Goal: Task Accomplishment & Management: Complete application form

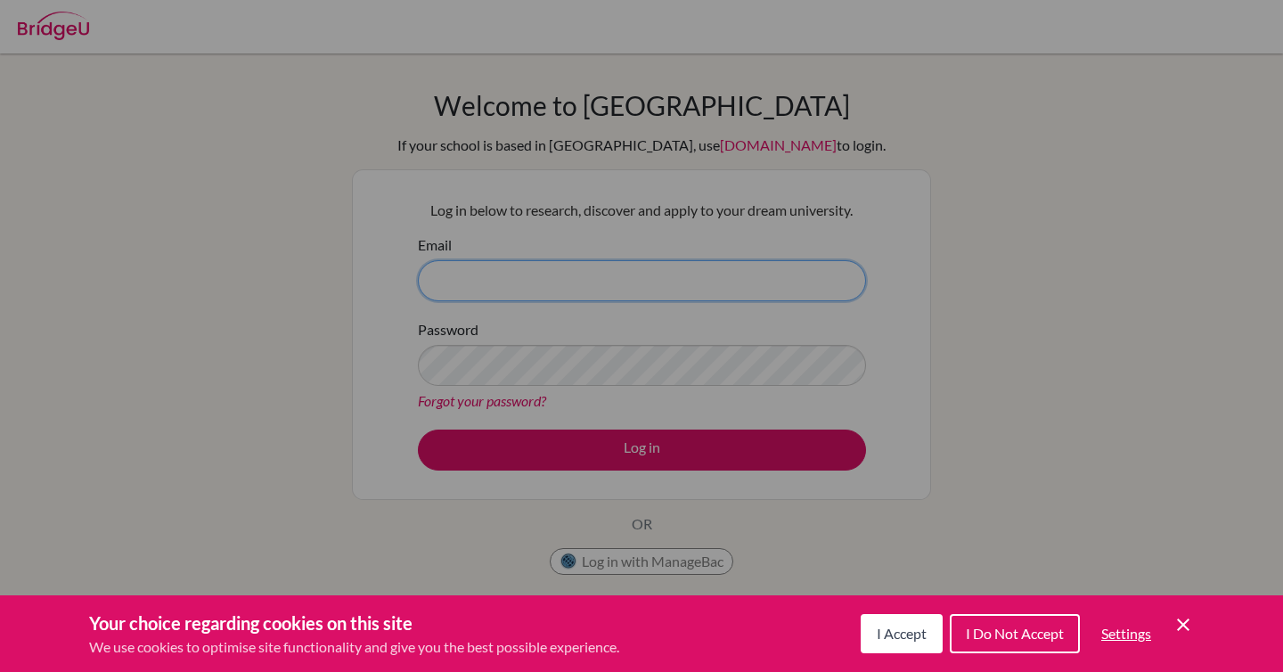
type input "[EMAIL_ADDRESS][DOMAIN_NAME]"
click at [585, 420] on div "Cookie Preferences" at bounding box center [641, 336] width 1283 height 672
click at [597, 436] on div "Cookie Preferences" at bounding box center [641, 336] width 1283 height 672
click at [607, 485] on div "Cookie Preferences" at bounding box center [641, 336] width 1283 height 672
click at [605, 455] on div "Cookie Preferences" at bounding box center [641, 336] width 1283 height 672
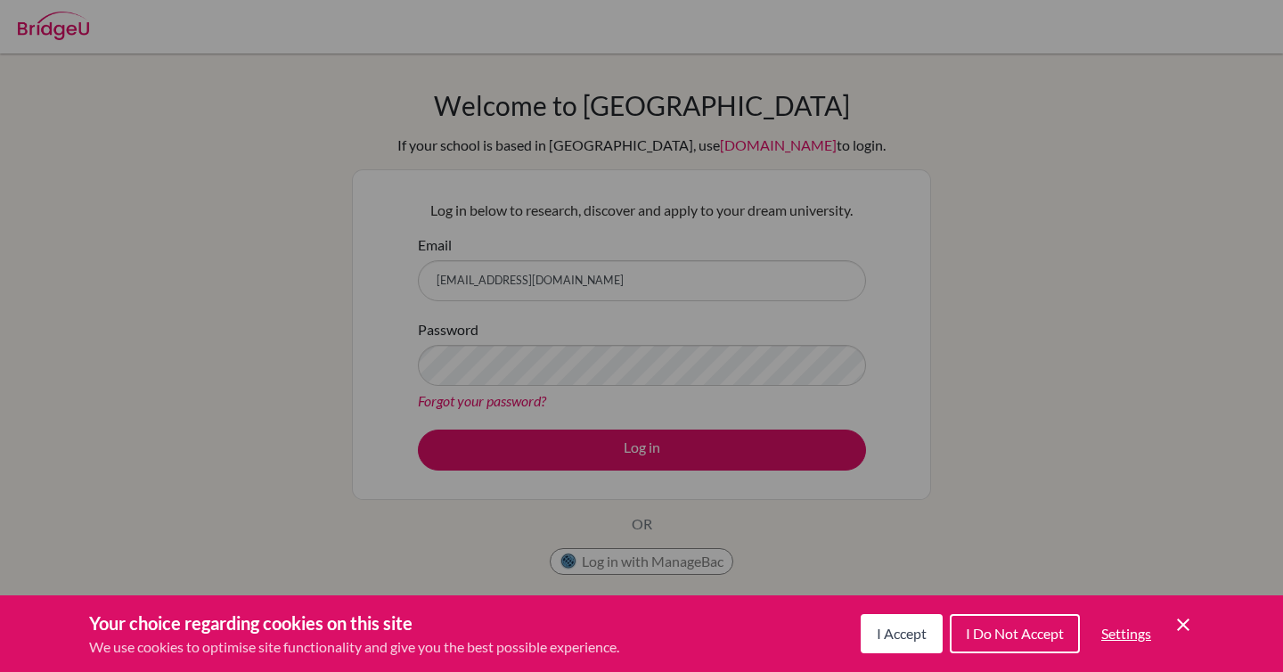
click at [903, 632] on span "I Accept" at bounding box center [901, 632] width 50 height 17
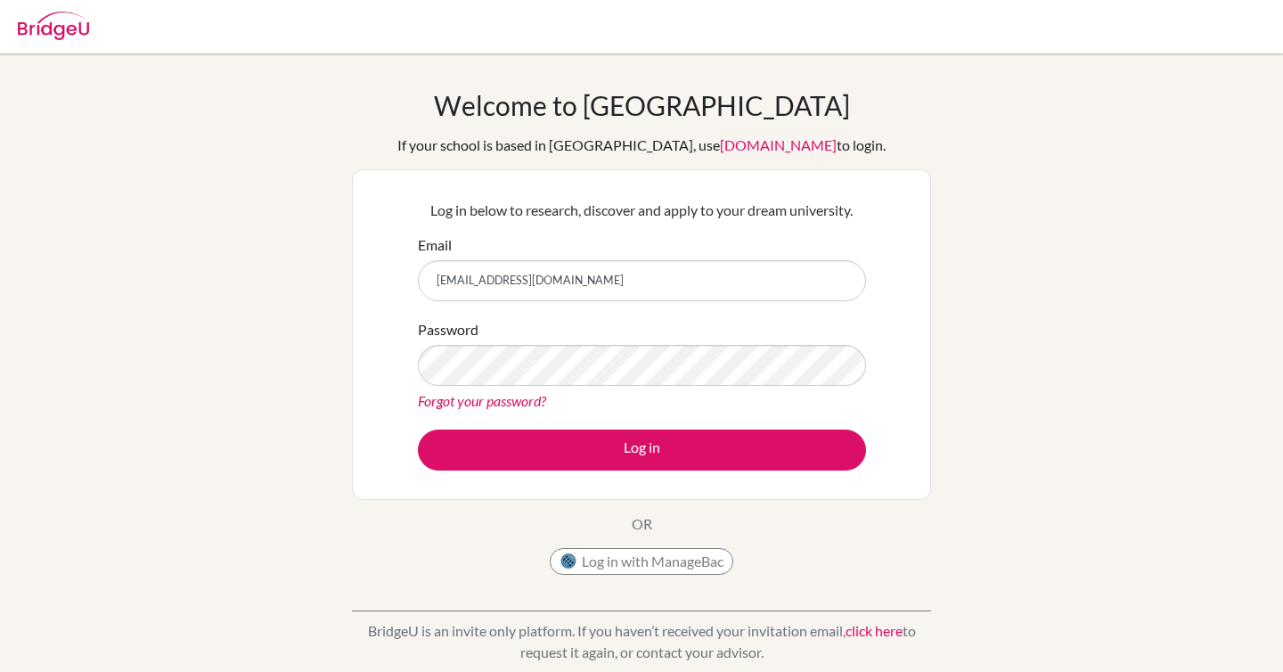
click at [902, 632] on link "click here" at bounding box center [873, 630] width 57 height 17
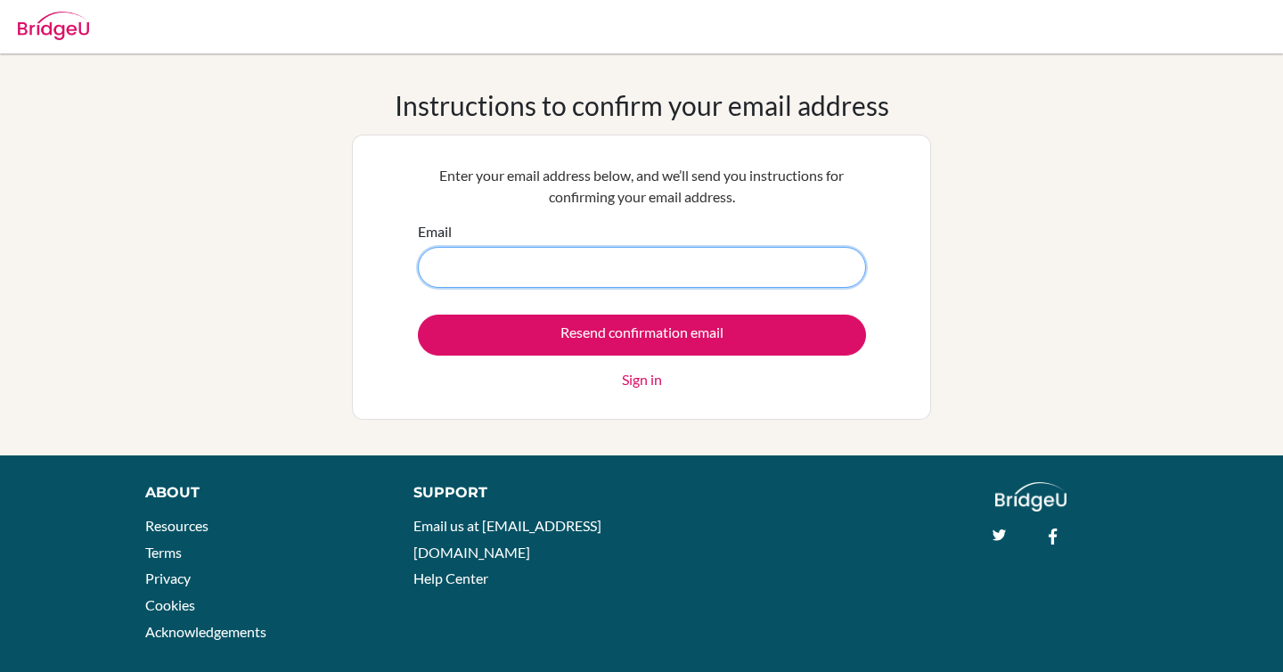
click at [556, 252] on input "Email" at bounding box center [642, 267] width 448 height 41
click at [703, 269] on input "Email" at bounding box center [642, 267] width 448 height 41
type input "[EMAIL_ADDRESS][DOMAIN_NAME]"
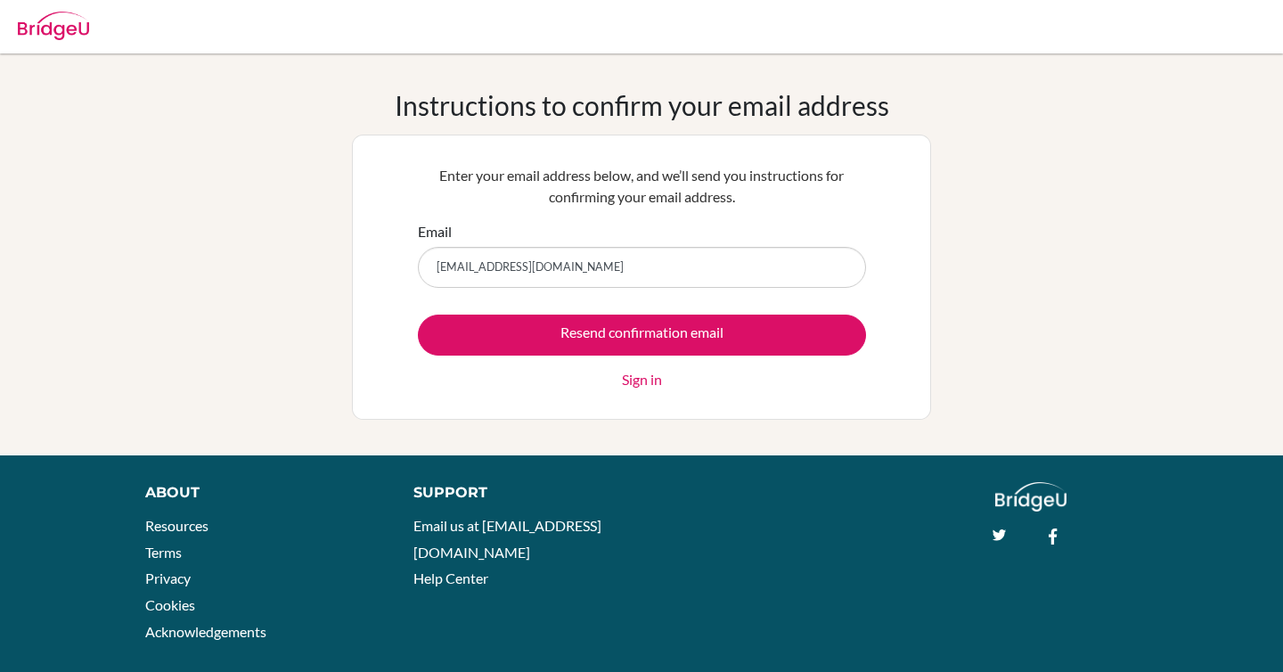
click at [640, 387] on link "Sign in" at bounding box center [642, 379] width 40 height 21
